Goal: Information Seeking & Learning: Learn about a topic

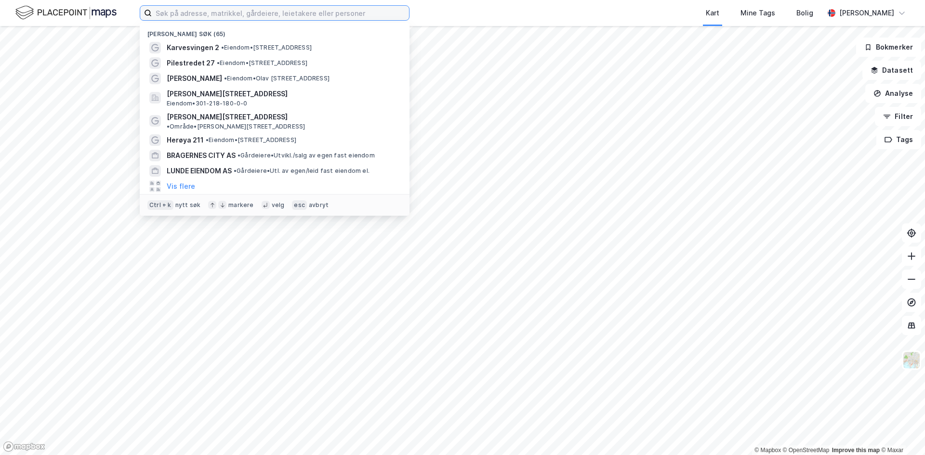
click at [157, 14] on input at bounding box center [280, 13] width 257 height 14
paste input "[STREET_ADDRESS] Asker"
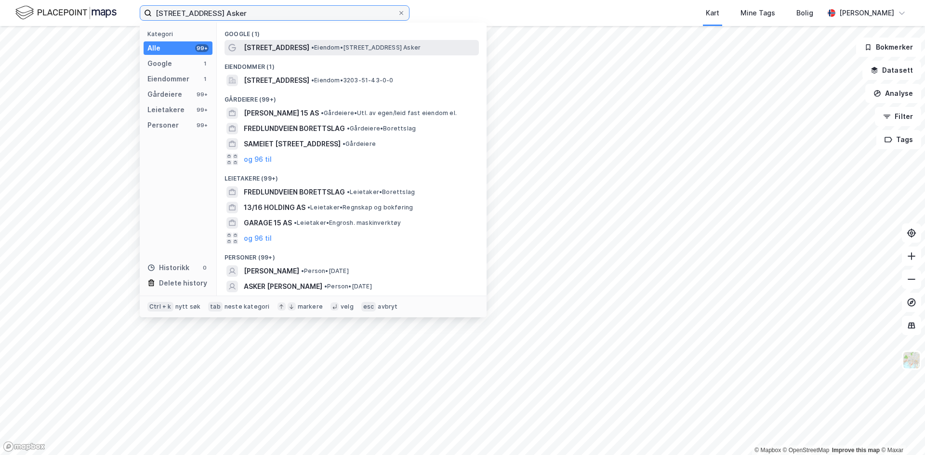
type input "[STREET_ADDRESS] Asker"
click at [272, 48] on span "[STREET_ADDRESS]" at bounding box center [277, 48] width 66 height 12
